Goal: Transaction & Acquisition: Book appointment/travel/reservation

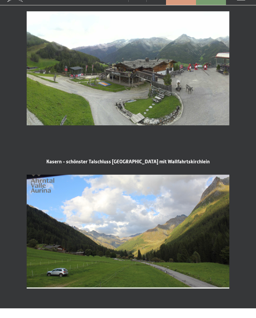
scroll to position [712, 0]
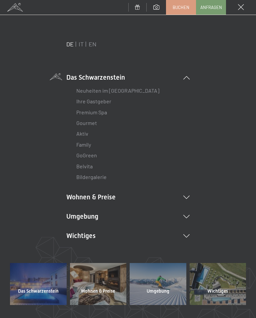
click at [187, 198] on icon at bounding box center [187, 197] width 6 height 3
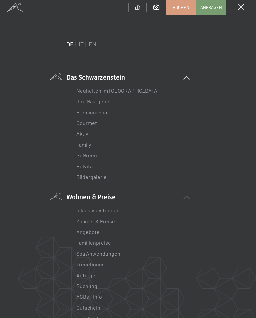
click at [117, 251] on link "Spa Anwendungen" at bounding box center [98, 254] width 44 height 6
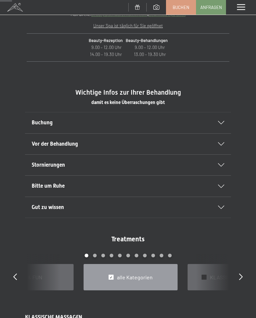
scroll to position [235, 0]
click at [222, 119] on div "Buchung" at bounding box center [128, 123] width 193 height 21
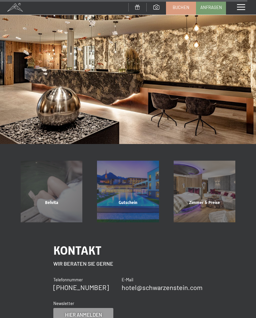
scroll to position [4993, 0]
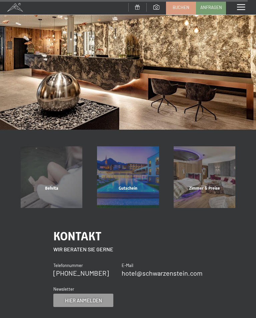
click at [217, 186] on div "Zimmer & Preise" at bounding box center [205, 197] width 76 height 23
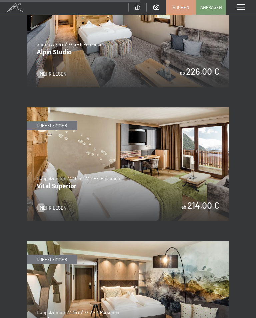
scroll to position [1358, 0]
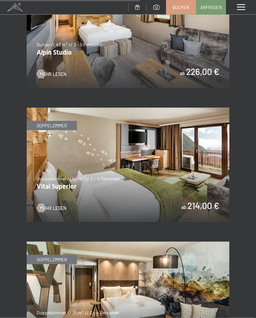
click at [51, 183] on img at bounding box center [128, 165] width 203 height 114
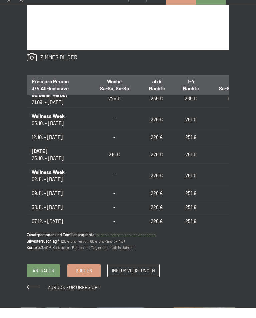
scroll to position [457, 0]
